Goal: Obtain resource: Download file/media

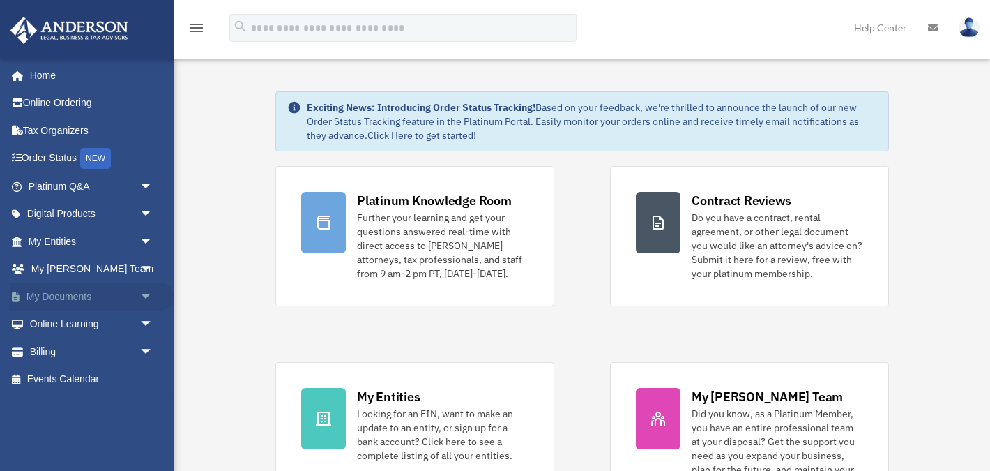
click at [147, 296] on span "arrow_drop_down" at bounding box center [153, 296] width 28 height 29
click at [63, 321] on link "Box" at bounding box center [97, 324] width 155 height 28
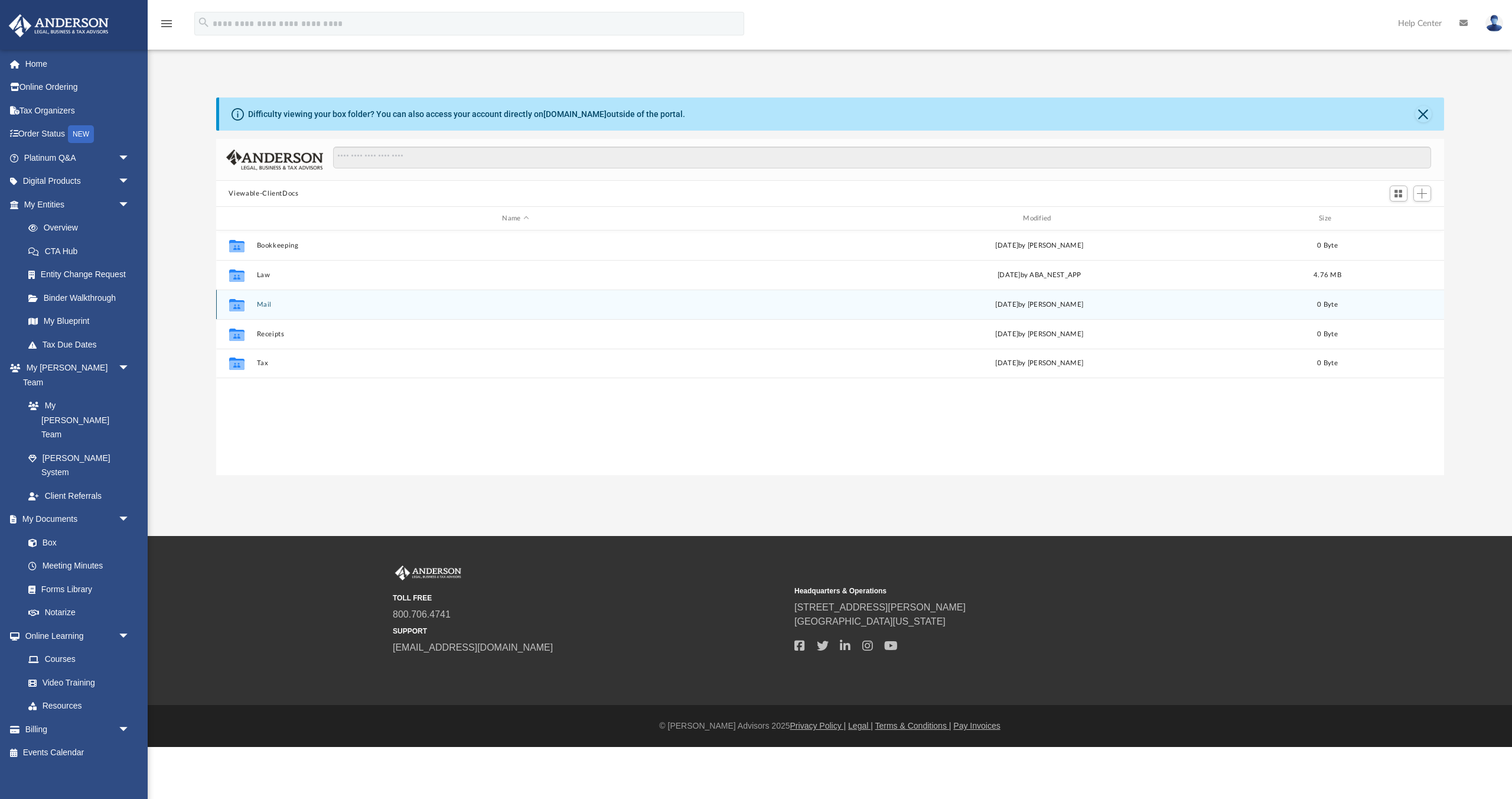
scroll to position [269, 1228]
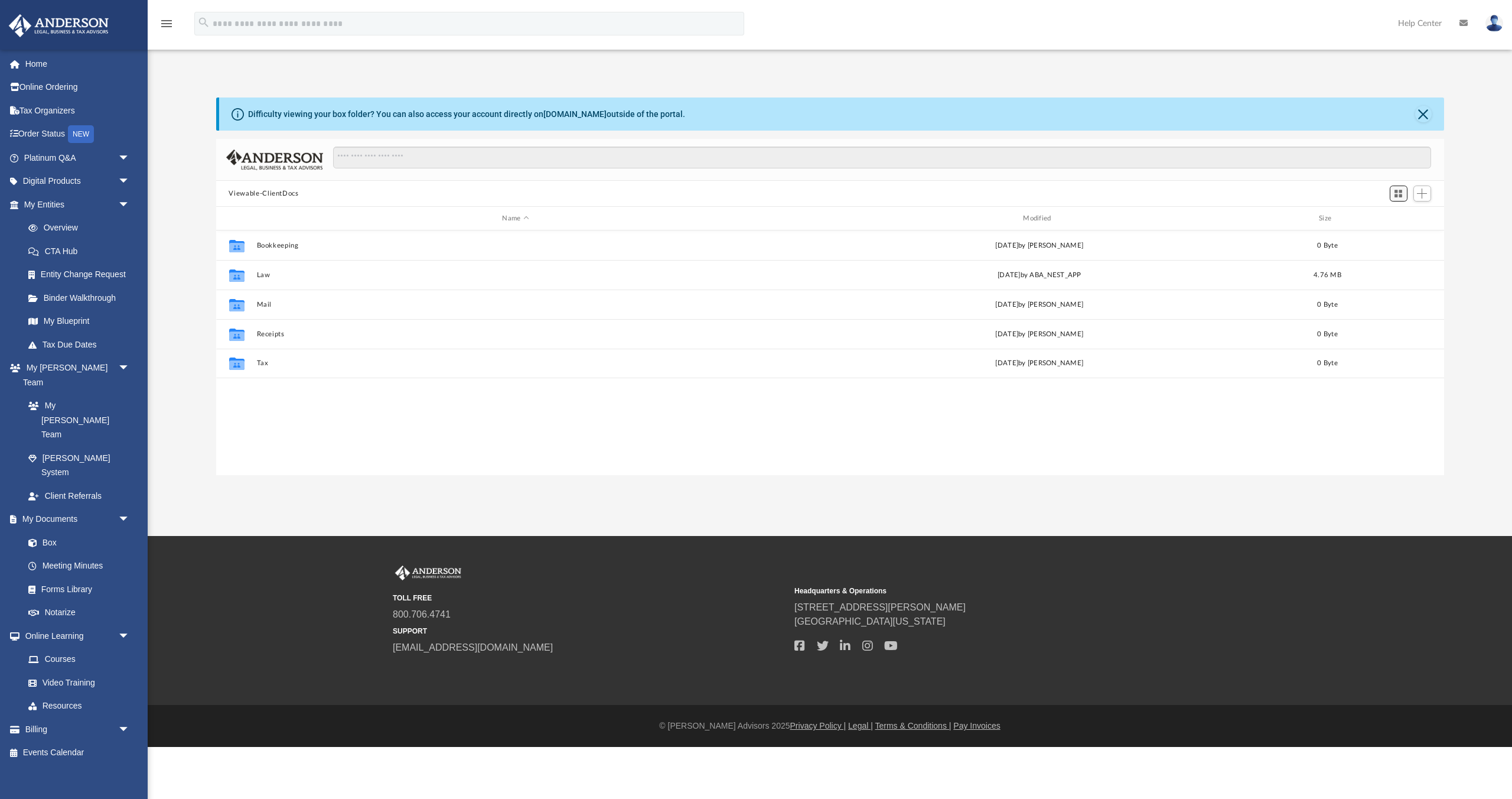
click at [839, 197] on span "Switch to Grid View" at bounding box center [1398, 193] width 10 height 10
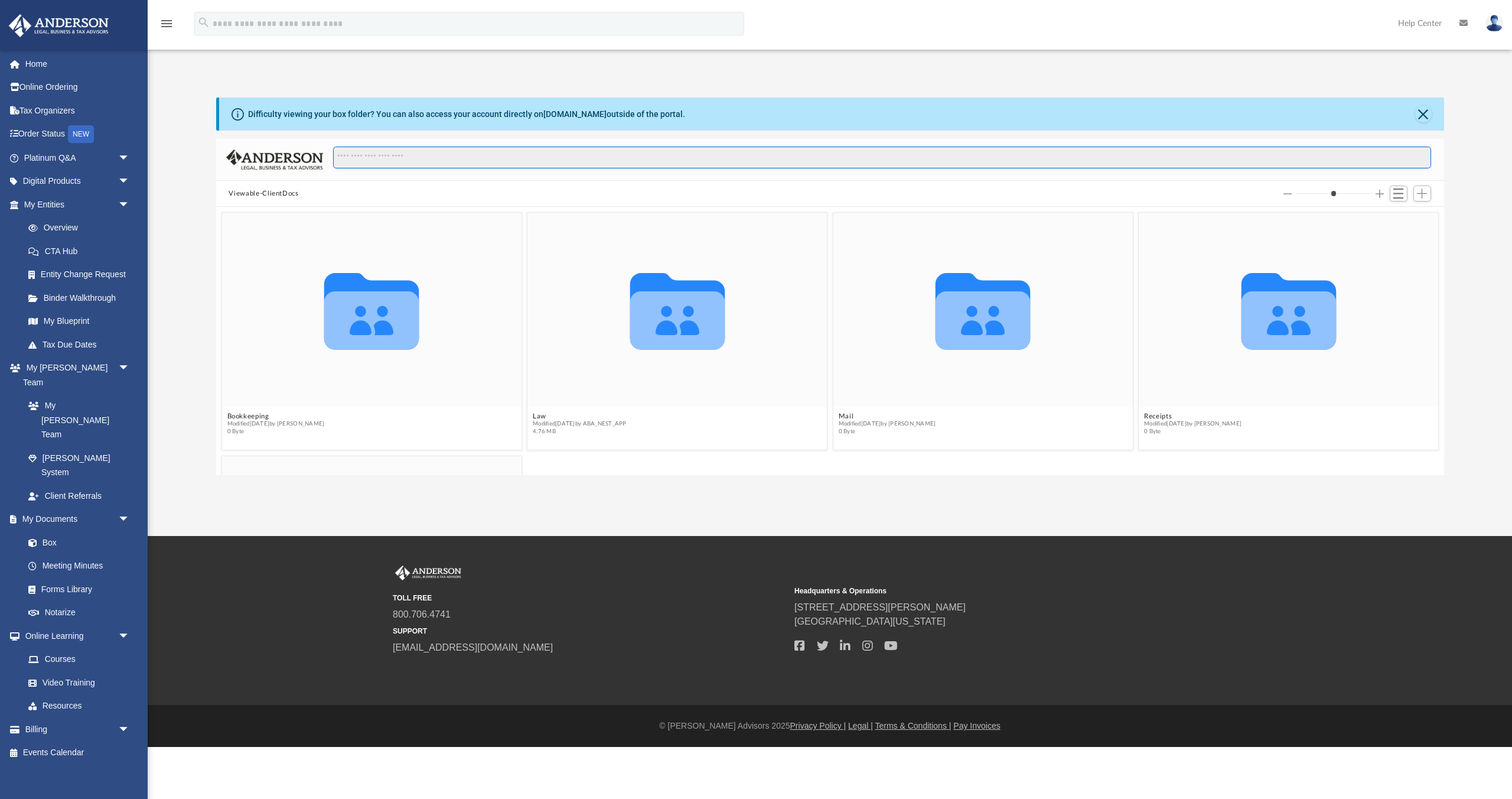
click at [436, 156] on input "Search files and folders" at bounding box center [882, 158] width 1098 height 22
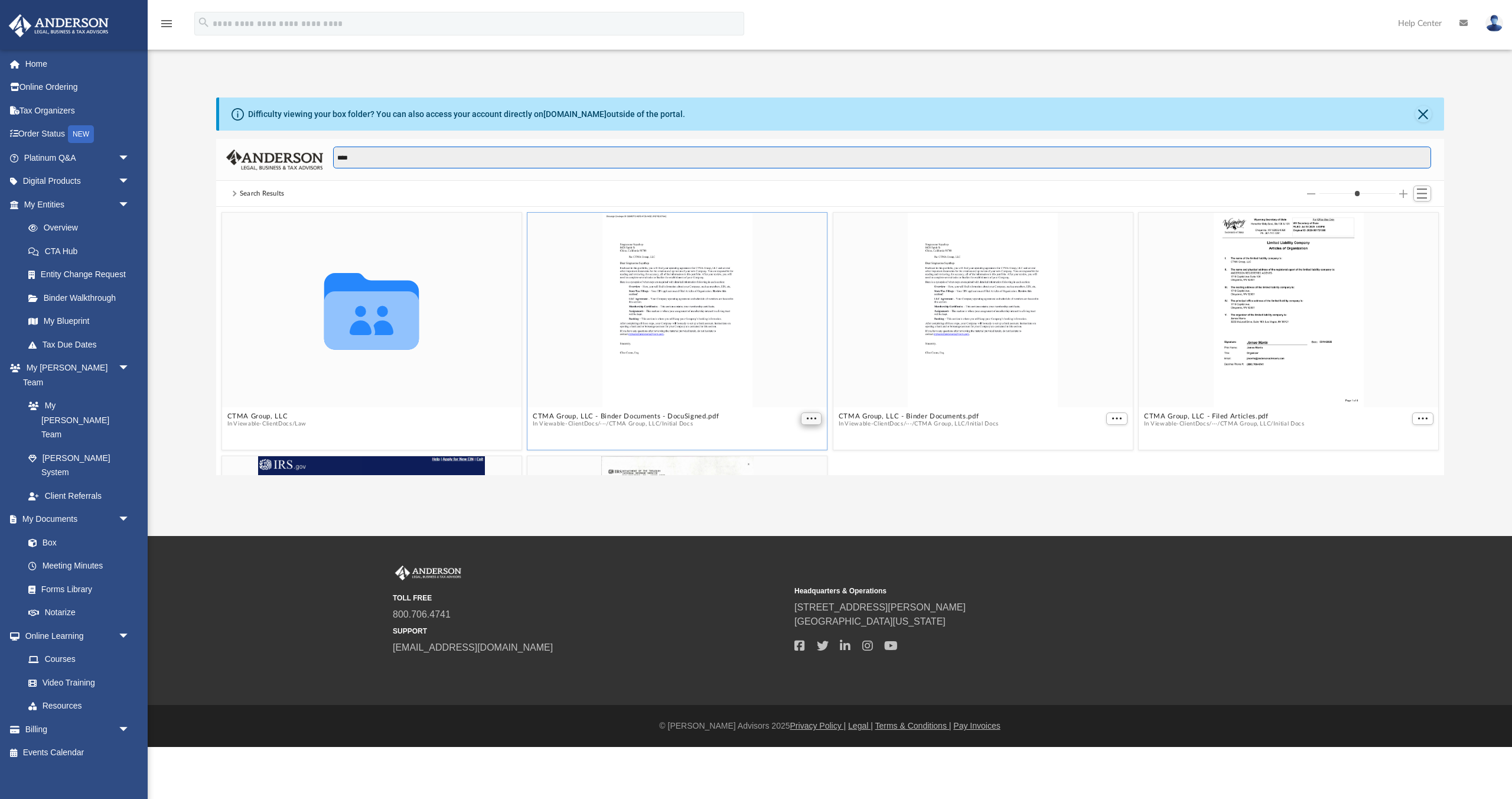
type input "****"
click at [807, 398] on span "More options" at bounding box center [811, 418] width 9 height 6
click at [797, 380] on li "Preview" at bounding box center [797, 377] width 34 height 13
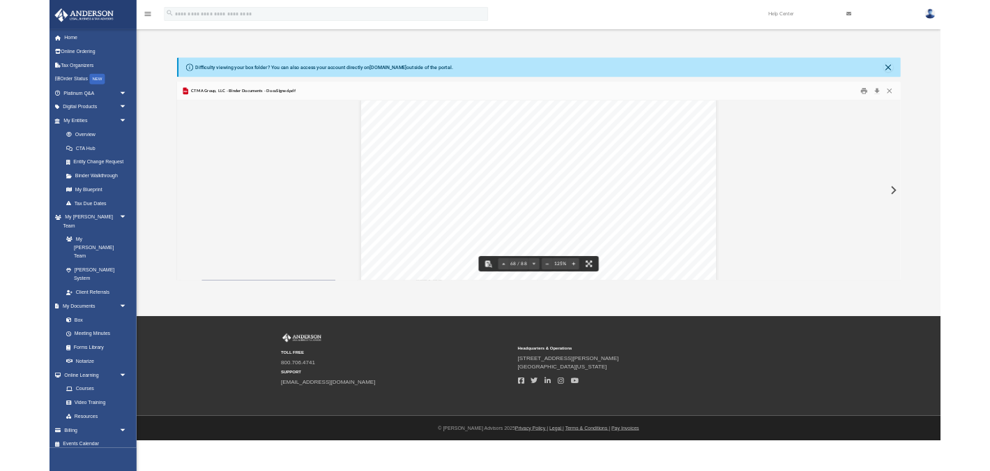
scroll to position [63509, 0]
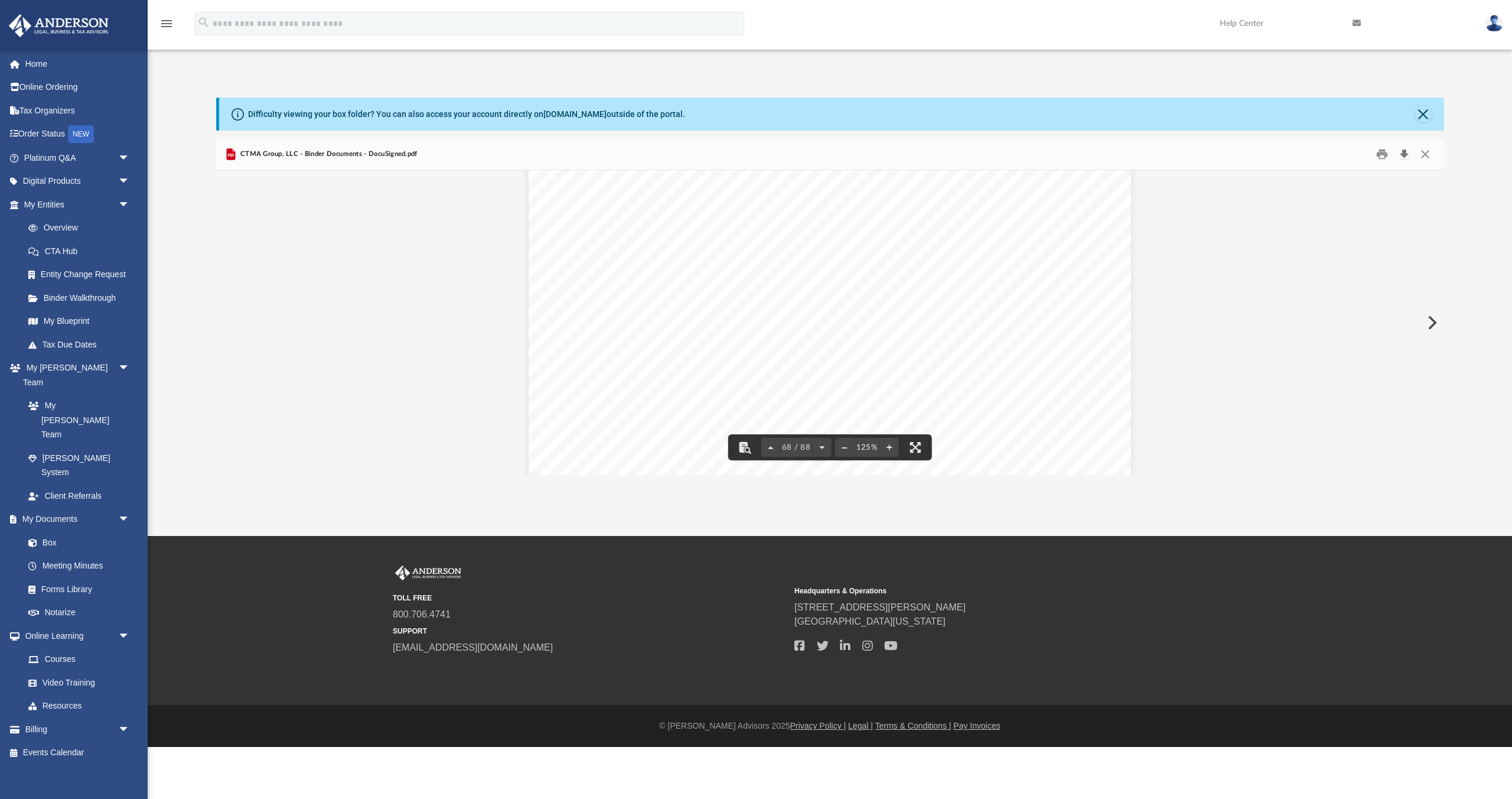
click at [839, 155] on button "Download" at bounding box center [1404, 155] width 21 height 19
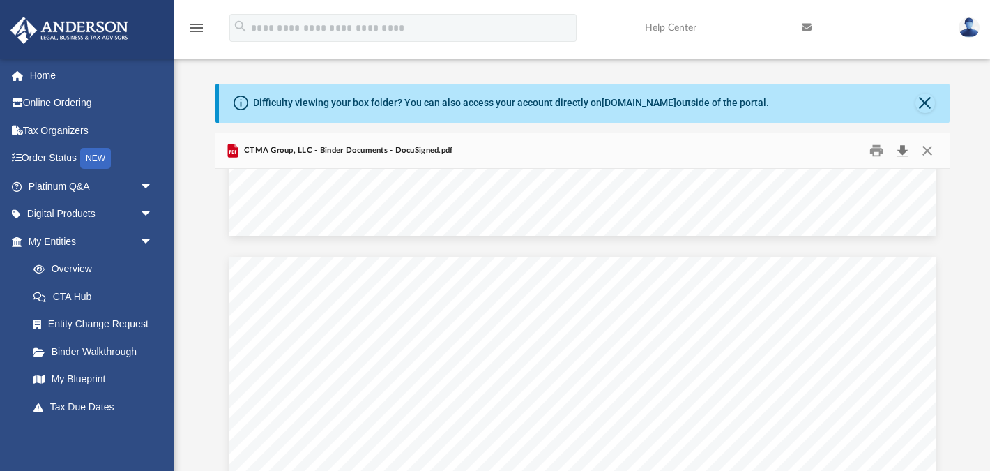
scroll to position [62651, 0]
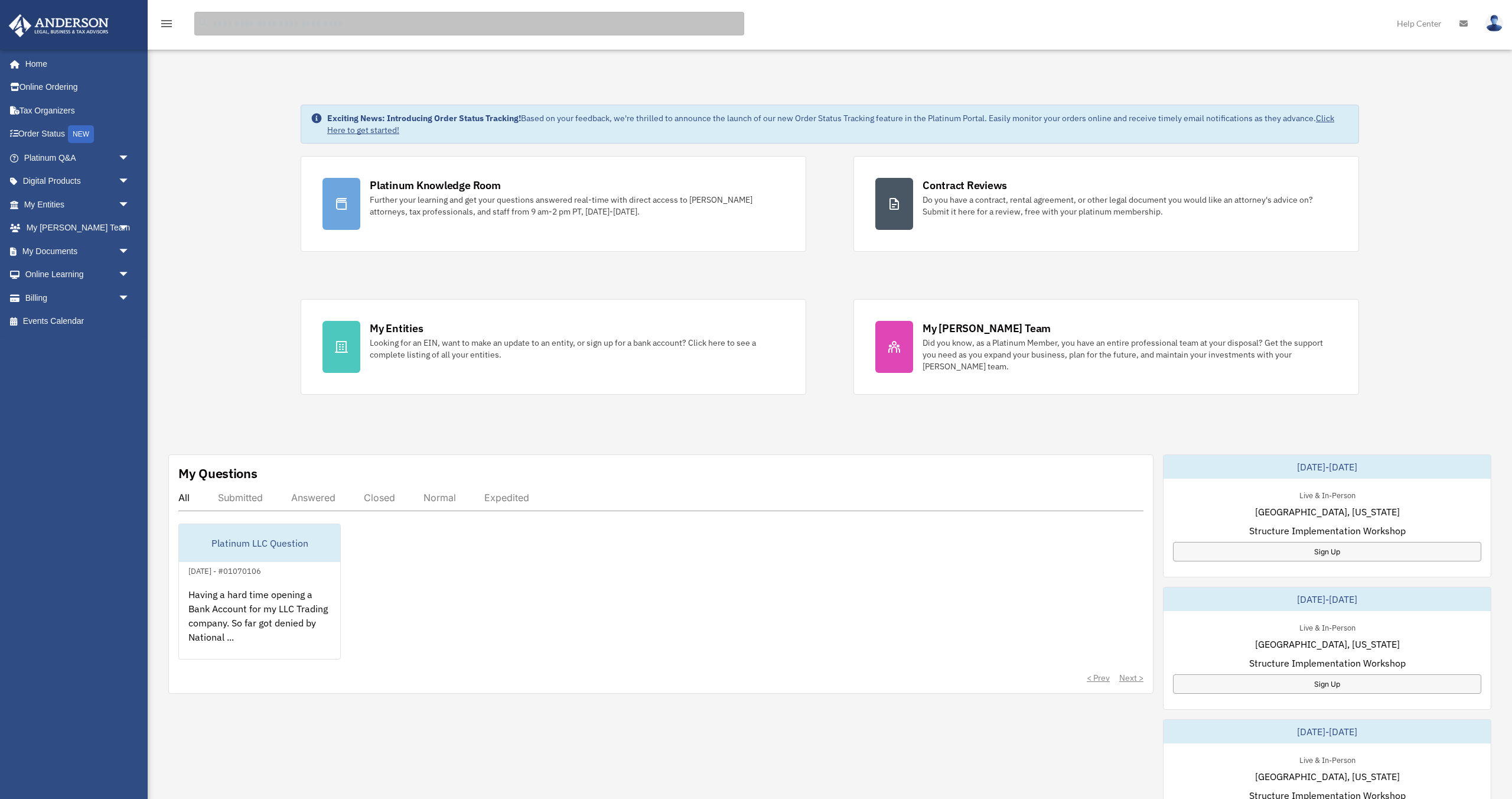
click at [332, 25] on input "search" at bounding box center [468, 24] width 550 height 24
type input "**********"
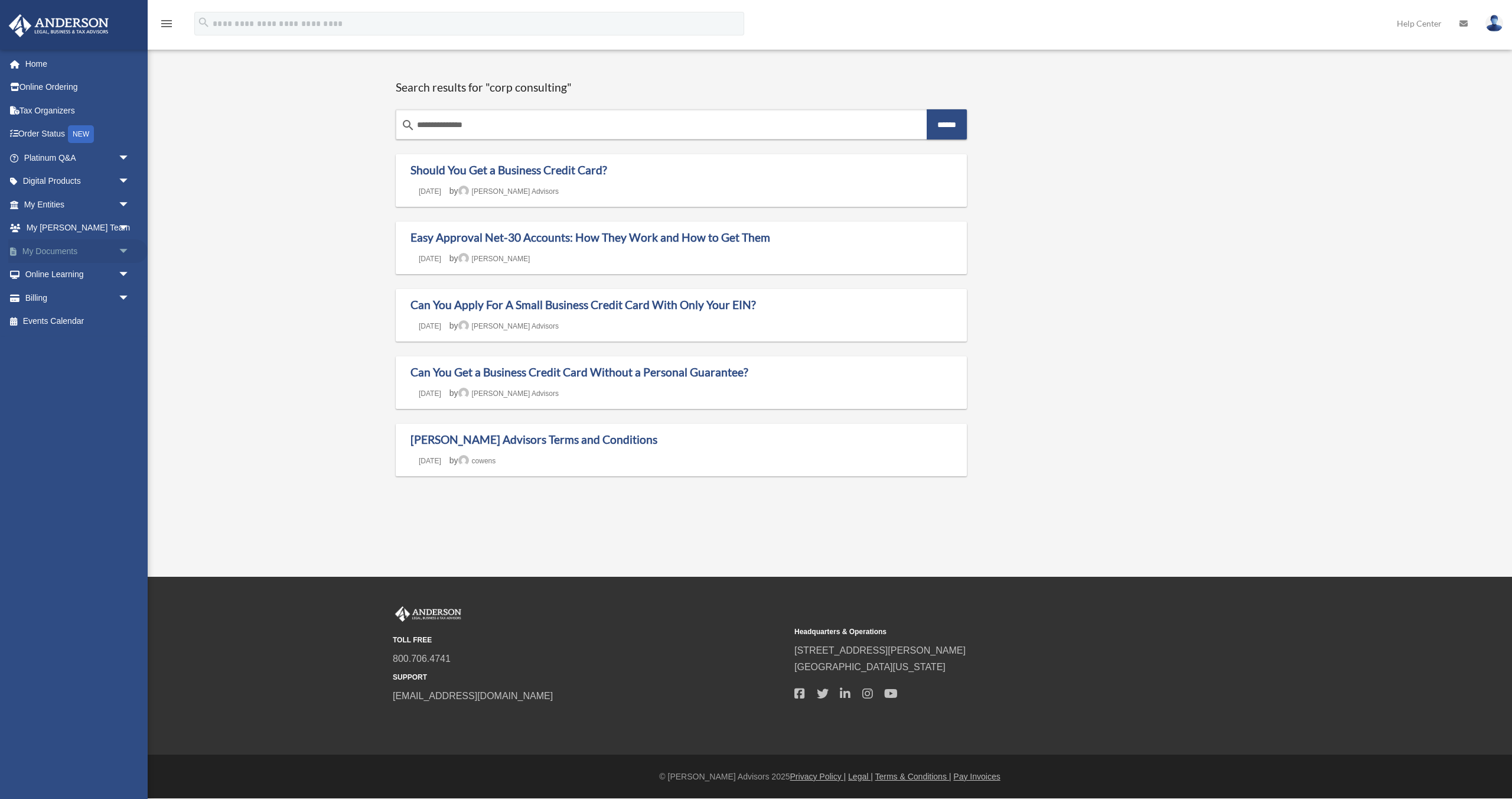
click at [122, 249] on span "arrow_drop_down" at bounding box center [130, 251] width 24 height 25
click at [55, 275] on link "Box" at bounding box center [82, 275] width 131 height 24
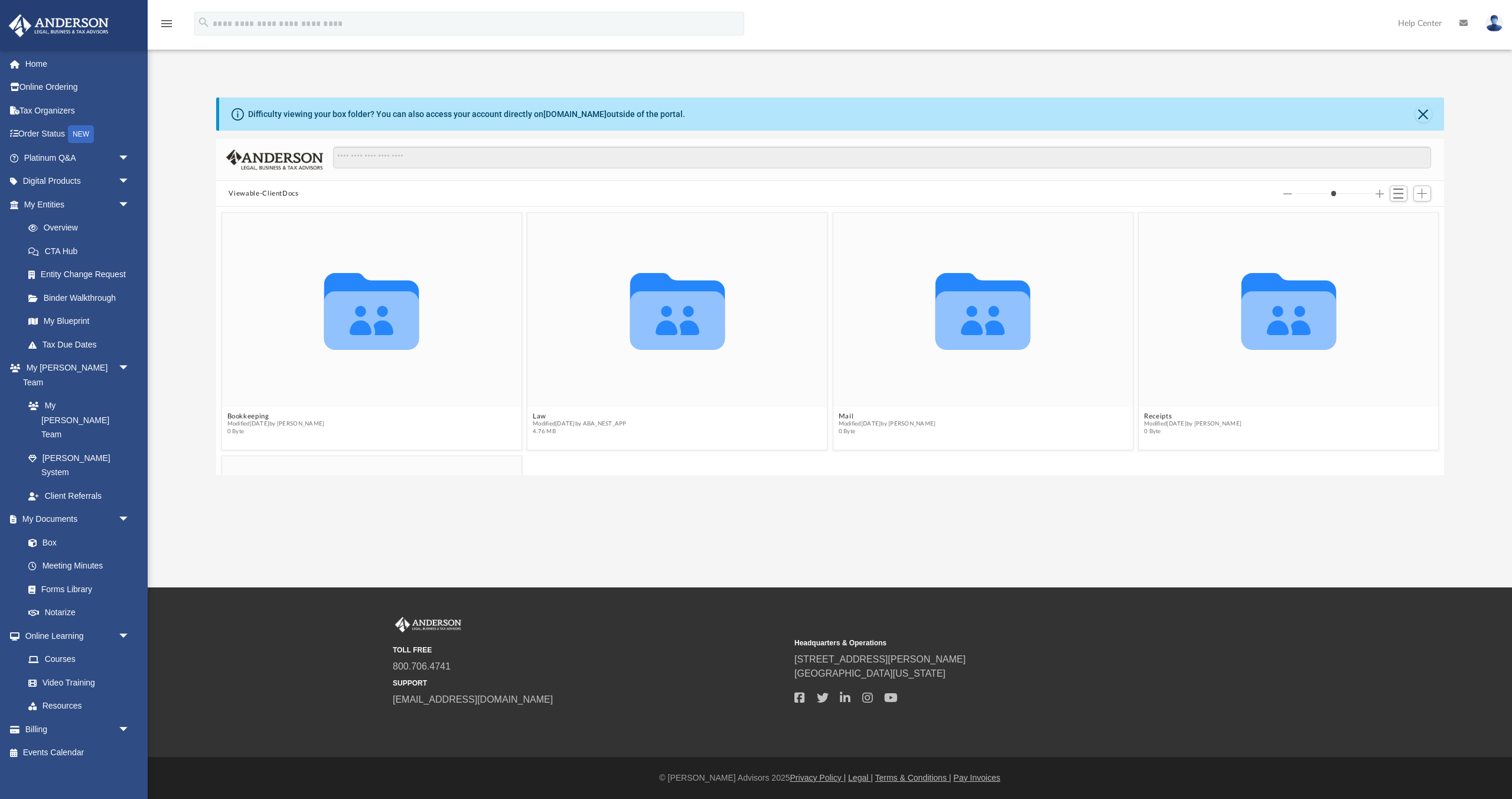
scroll to position [269, 1228]
click at [395, 158] on input "Search files and folders" at bounding box center [882, 158] width 1098 height 22
type input "**********"
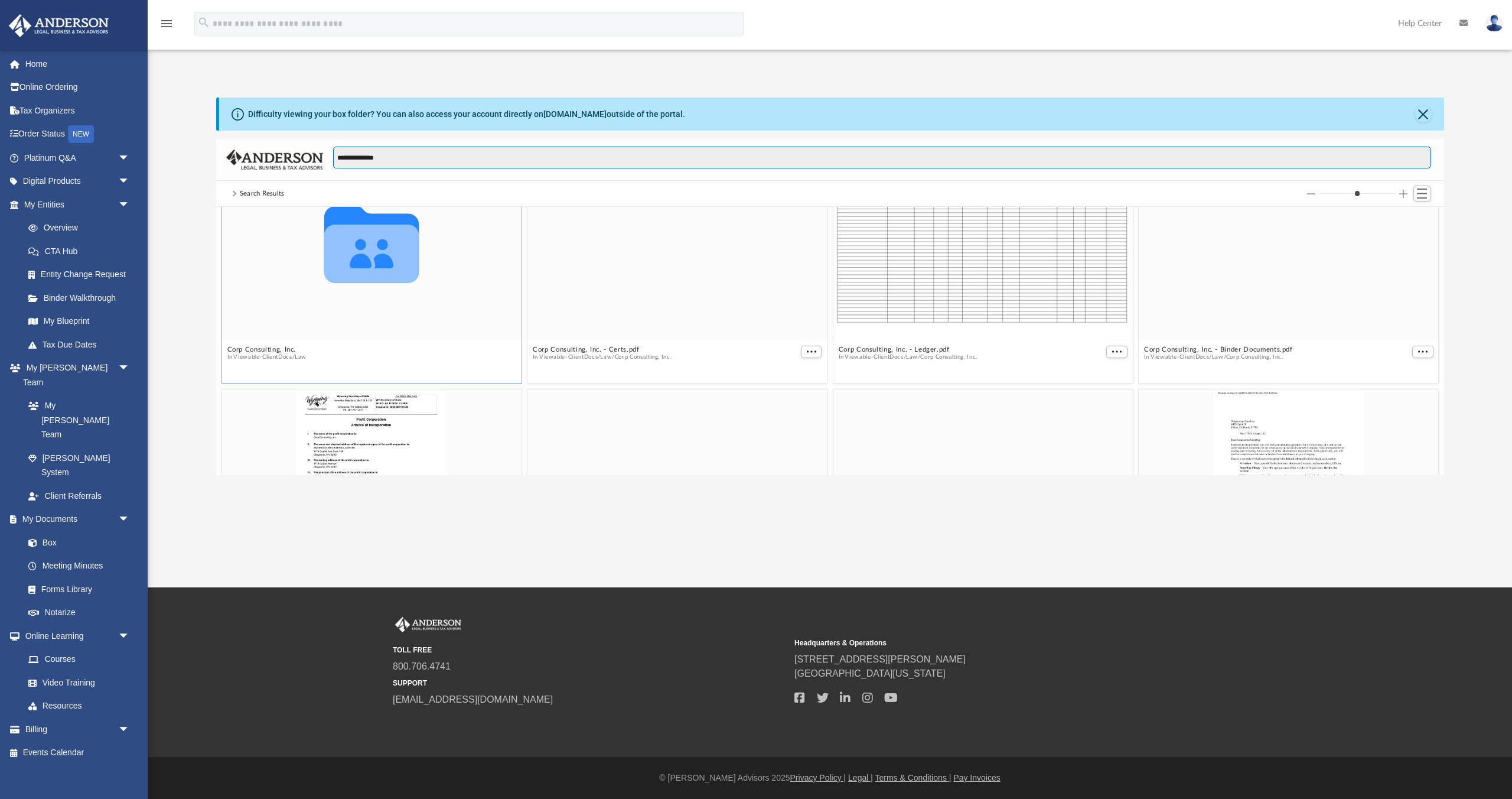
scroll to position [67, 0]
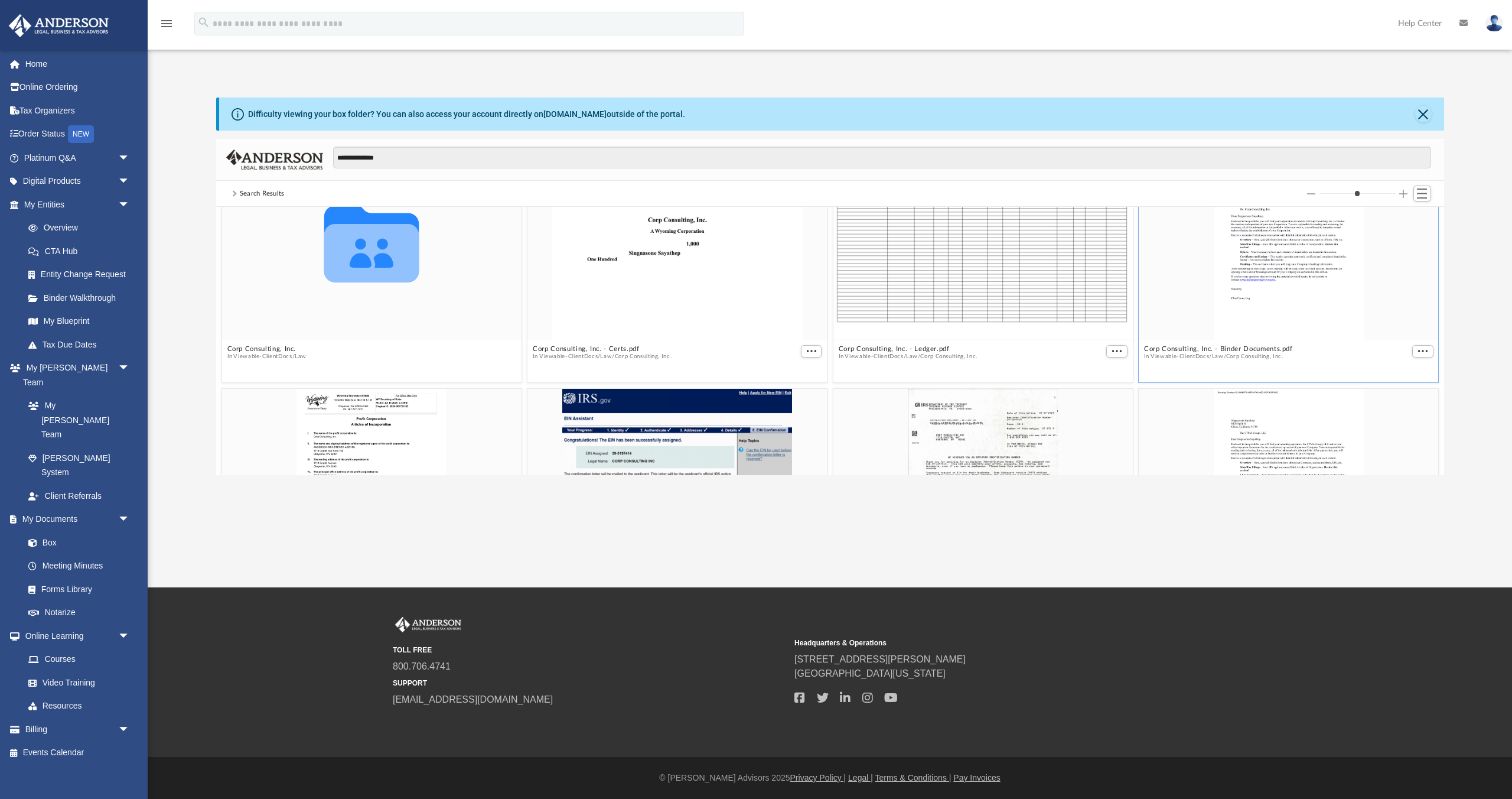
click at [1272, 275] on div "grid" at bounding box center [1288, 241] width 300 height 194
click at [1420, 351] on span "More options" at bounding box center [1422, 351] width 9 height 6
click at [1404, 373] on li "Preview" at bounding box center [1409, 372] width 34 height 13
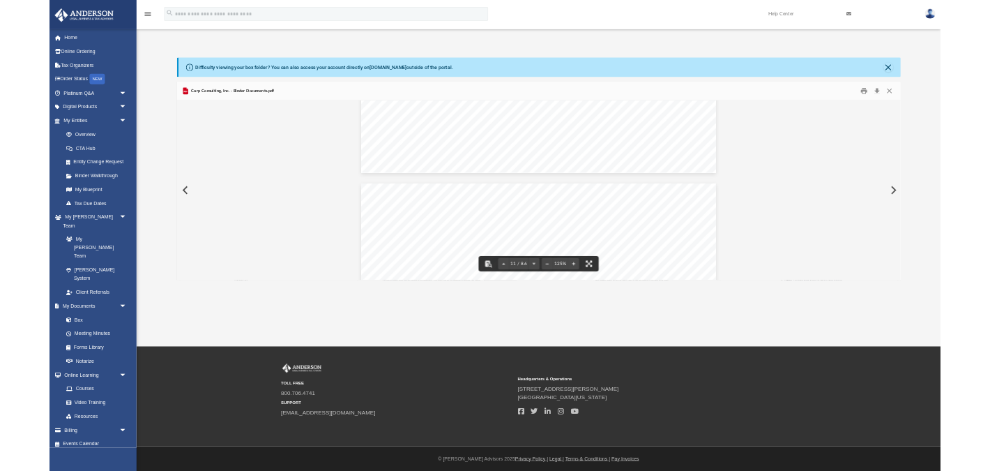
scroll to position [9284, 0]
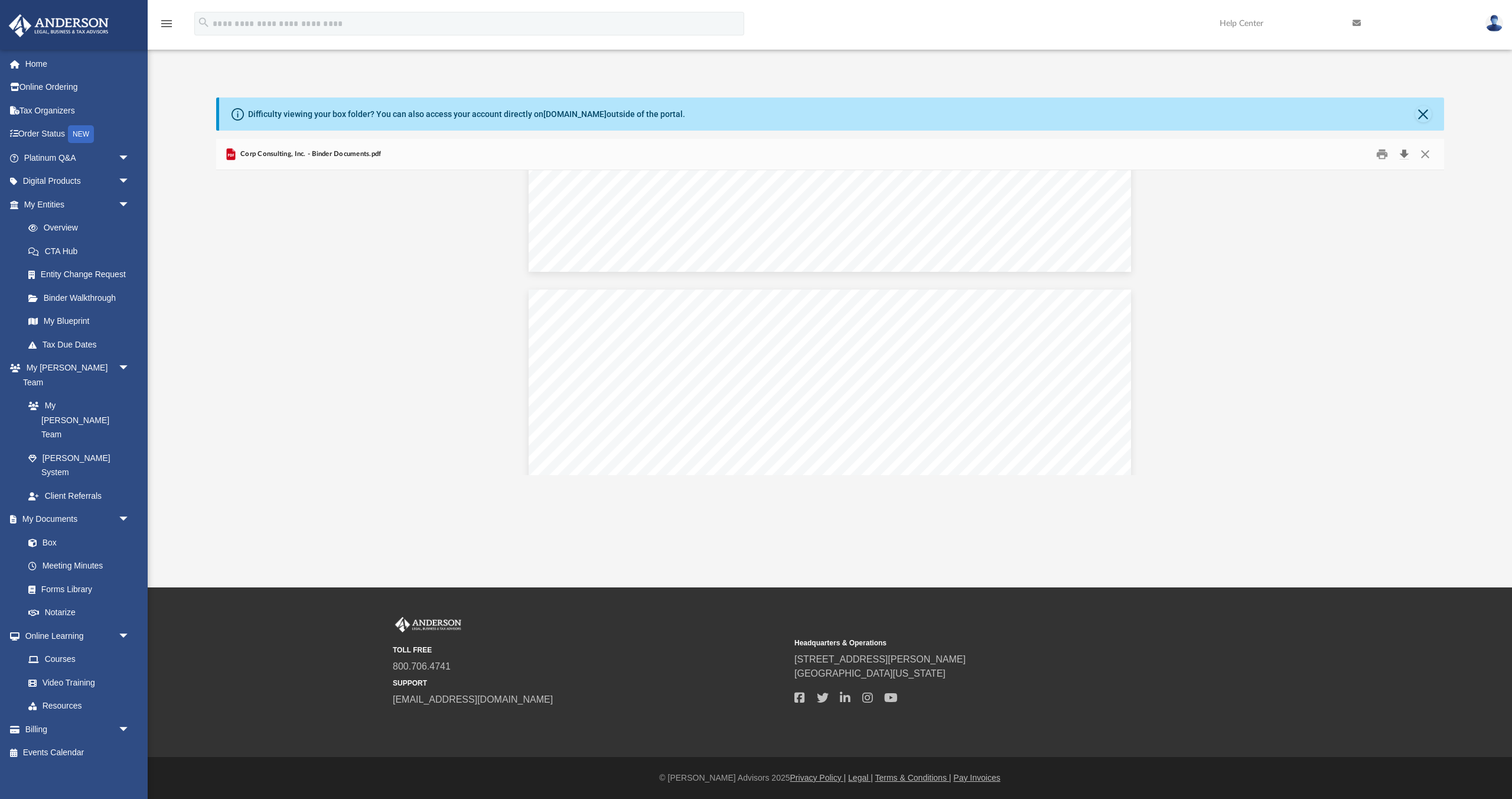
click at [1405, 153] on button "Download" at bounding box center [1404, 155] width 21 height 19
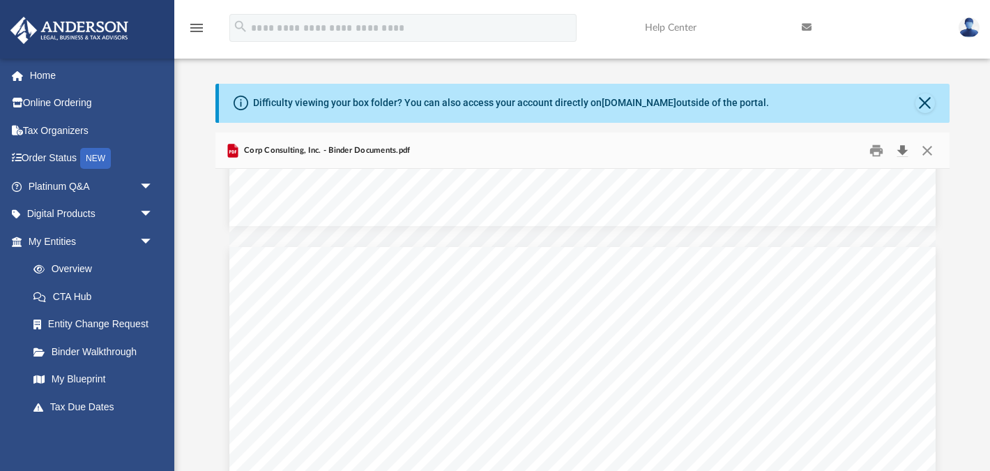
scroll to position [0, 0]
